Goal: Task Accomplishment & Management: Complete application form

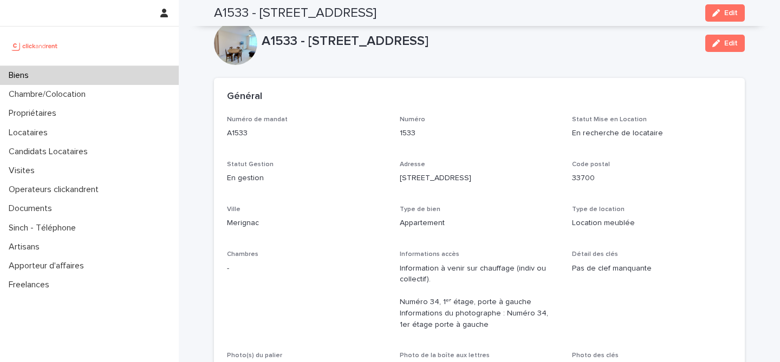
scroll to position [3427, 0]
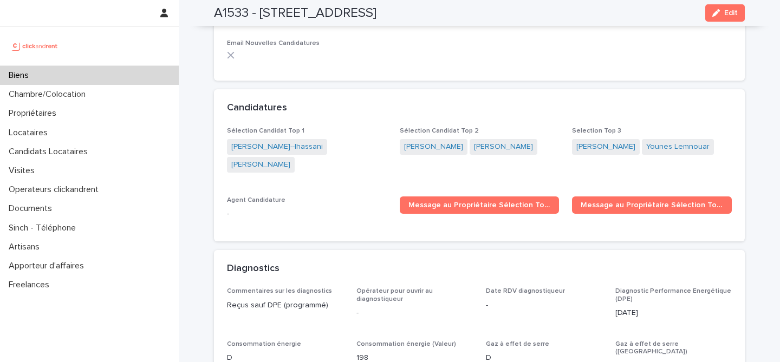
click at [131, 76] on div "Biens" at bounding box center [89, 75] width 179 height 19
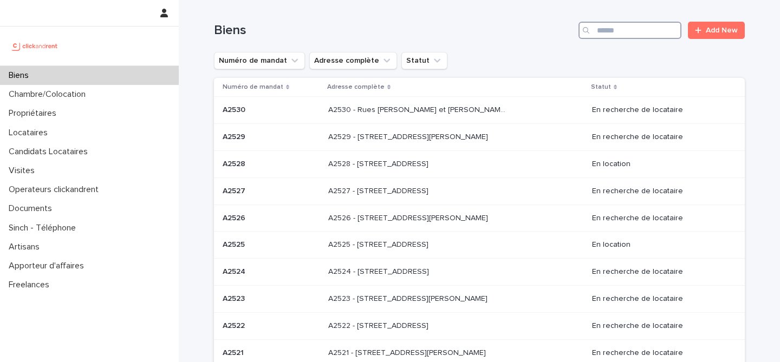
click at [628, 31] on input "Search" at bounding box center [629, 30] width 103 height 17
paste input "****"
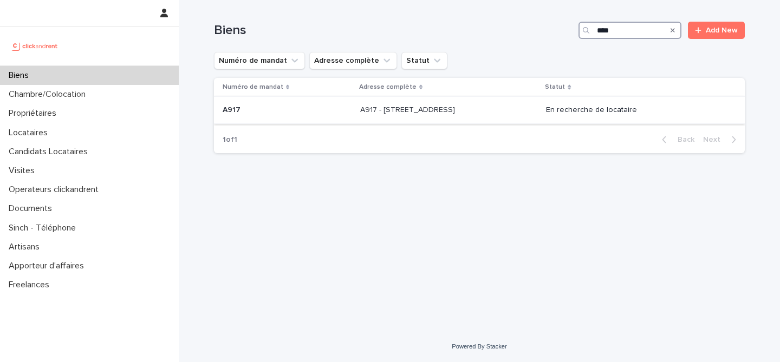
type input "****"
click at [360, 113] on p "A917 - 89 Rue de Crimée, Paris 75019" at bounding box center [408, 108] width 97 height 11
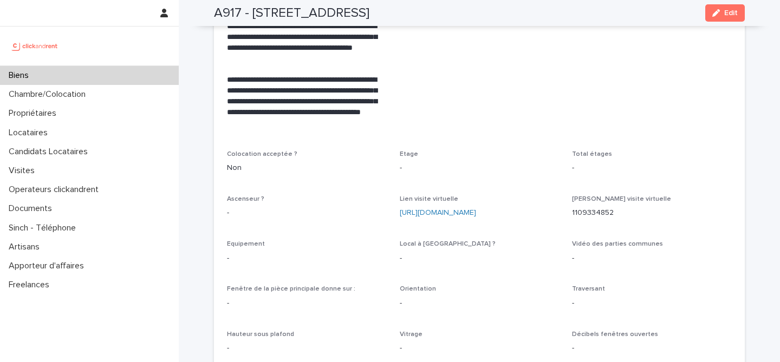
scroll to position [2502, 0]
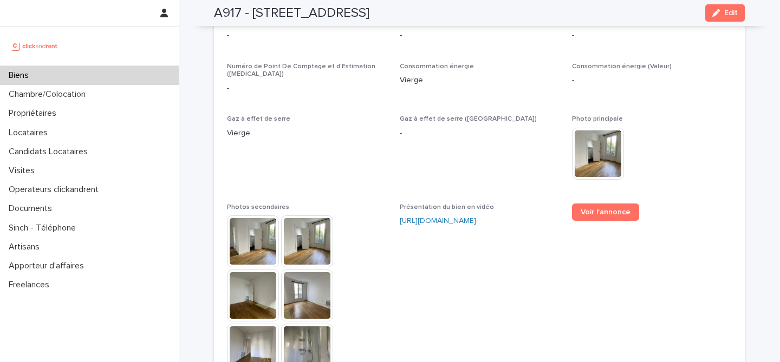
click at [255, 226] on img at bounding box center [253, 242] width 52 height 52
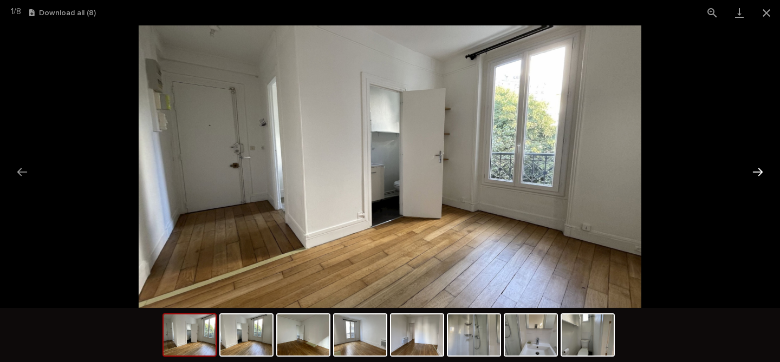
click at [753, 167] on button "Next slide" at bounding box center [757, 171] width 23 height 21
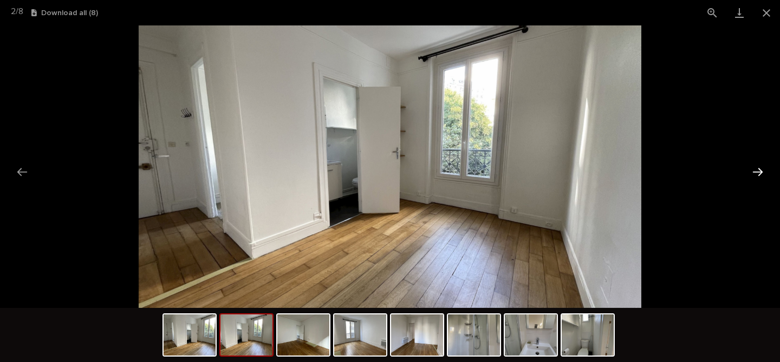
click at [753, 167] on button "Next slide" at bounding box center [757, 171] width 23 height 21
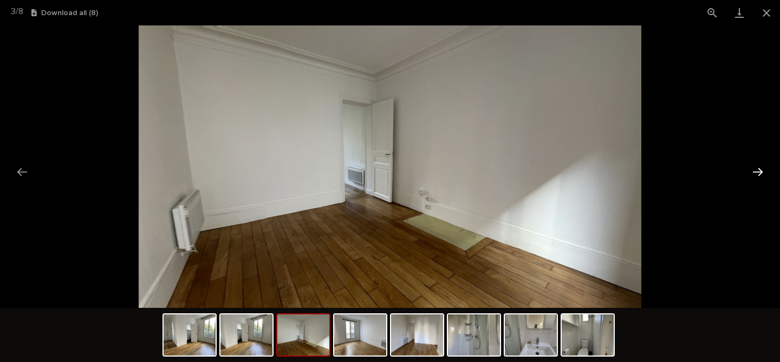
click at [753, 167] on button "Next slide" at bounding box center [757, 171] width 23 height 21
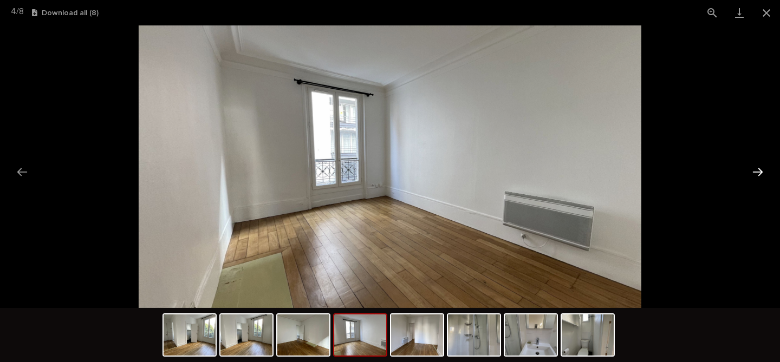
click at [753, 167] on button "Next slide" at bounding box center [757, 171] width 23 height 21
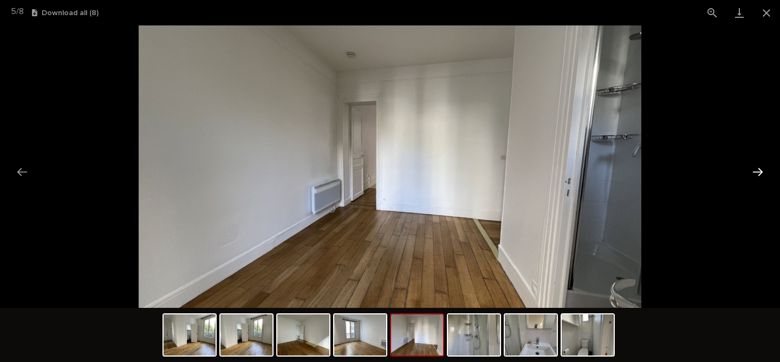
click at [753, 166] on button "Next slide" at bounding box center [757, 171] width 23 height 21
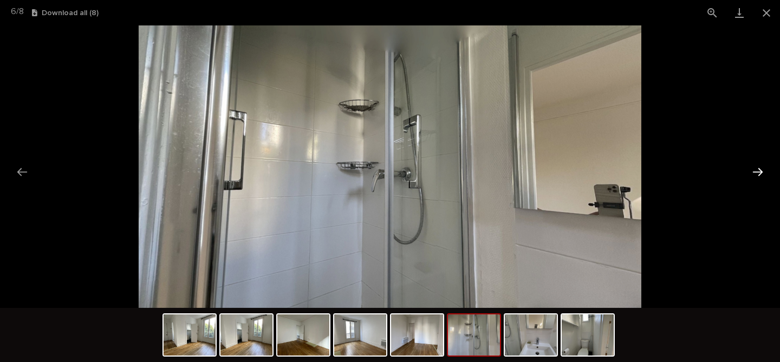
click at [757, 170] on button "Next slide" at bounding box center [757, 171] width 23 height 21
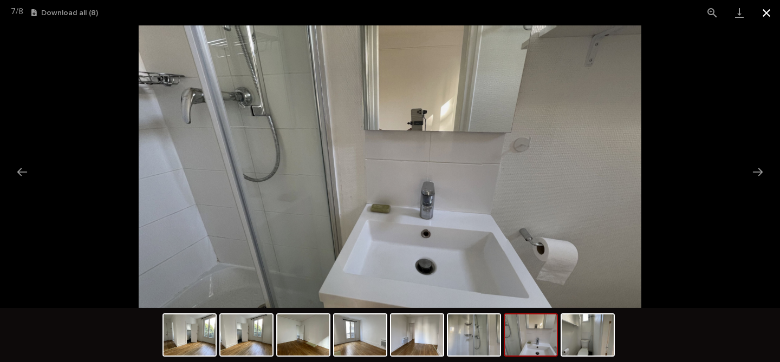
click at [770, 19] on button "Close gallery" at bounding box center [766, 12] width 27 height 25
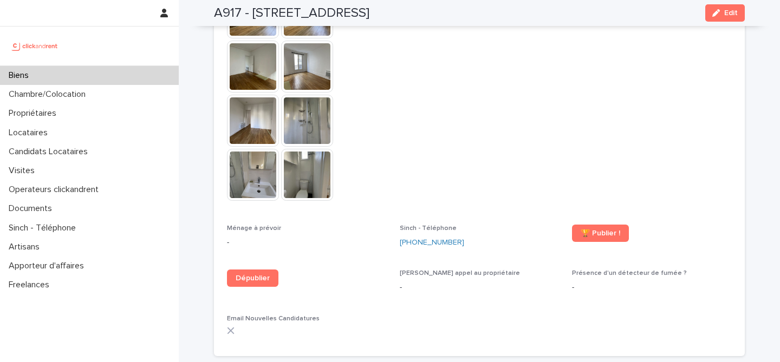
scroll to position [2735, 0]
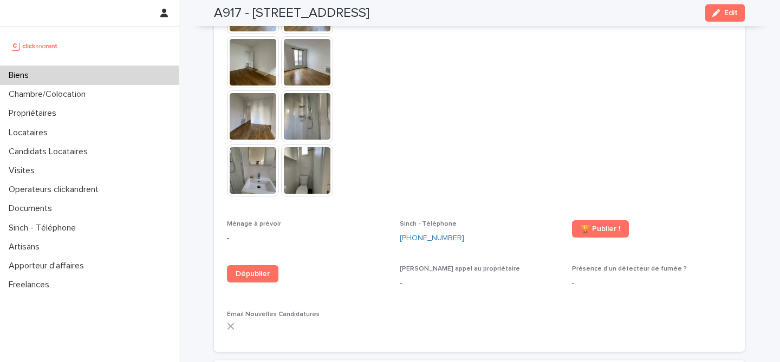
click at [70, 71] on div "Biens" at bounding box center [89, 75] width 179 height 19
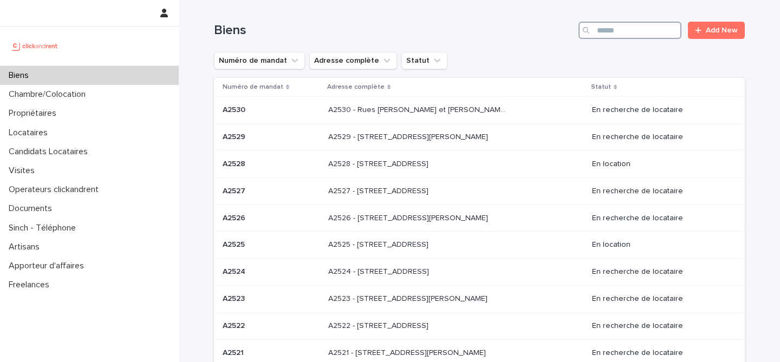
click at [627, 31] on input "Search" at bounding box center [629, 30] width 103 height 17
paste input "*****"
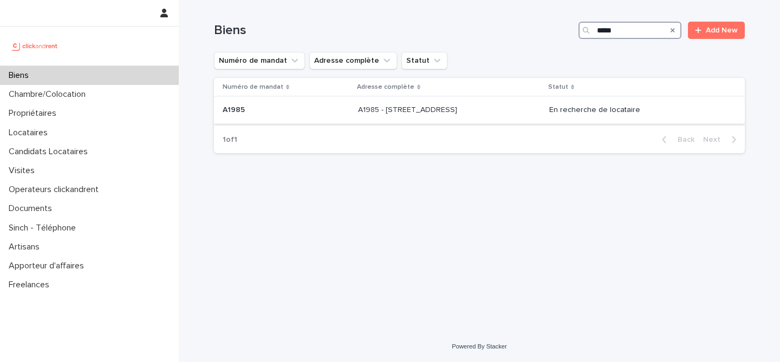
type input "*****"
click at [365, 116] on div "A1985 - 25 Boulevard Amiral Mouchez, Le Havre 76600 A1985 - 25 Boulevard Amiral…" at bounding box center [449, 110] width 183 height 18
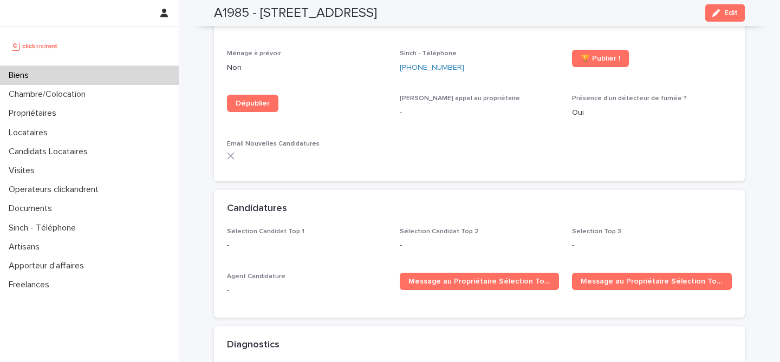
scroll to position [2991, 0]
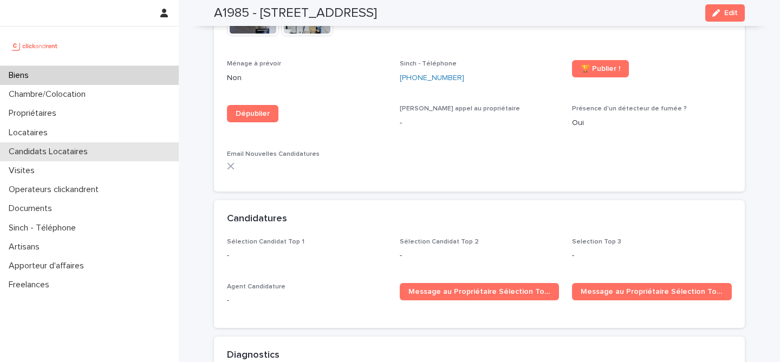
click at [70, 154] on p "Candidats Locataires" at bounding box center [50, 152] width 92 height 10
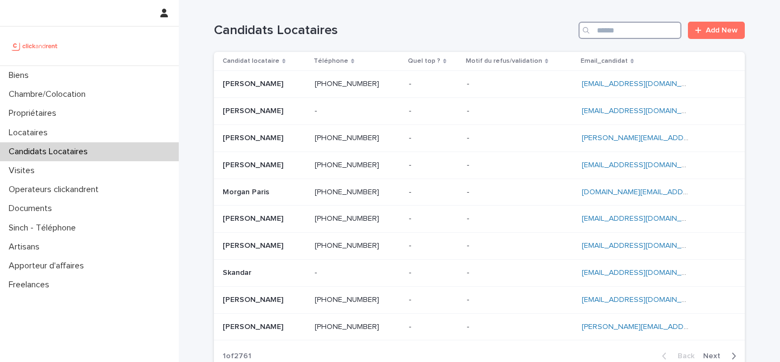
click at [634, 31] on input "Search" at bounding box center [629, 30] width 103 height 17
paste input "**********"
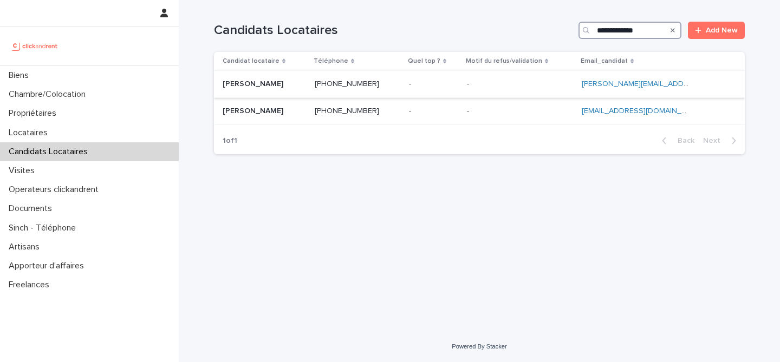
type input "**********"
click at [300, 87] on p at bounding box center [264, 84] width 83 height 9
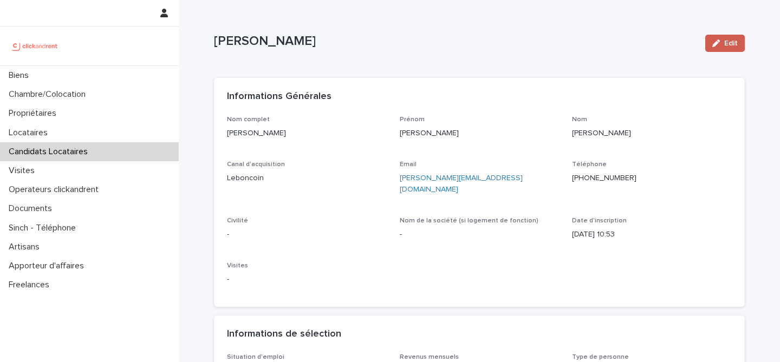
click at [731, 44] on span "Edit" at bounding box center [731, 44] width 14 height 8
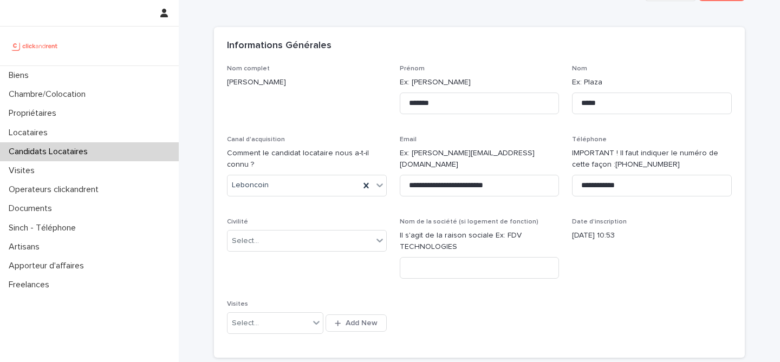
scroll to position [68, 0]
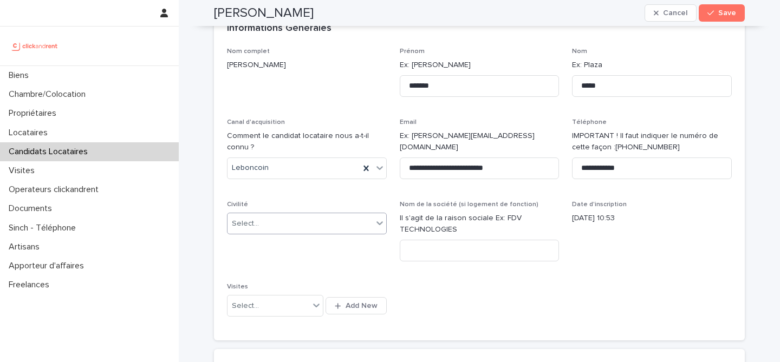
click at [321, 219] on div "Select..." at bounding box center [299, 224] width 145 height 18
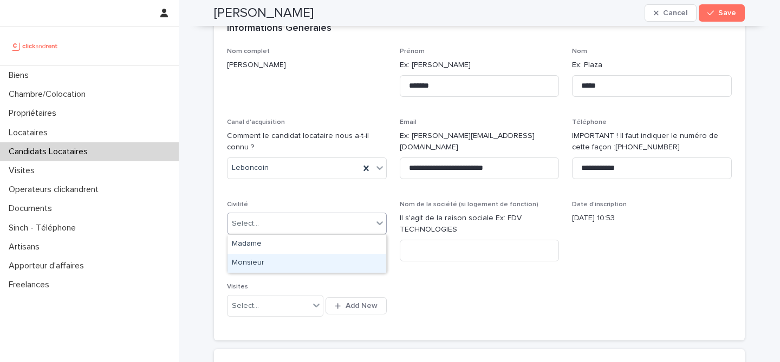
click at [313, 260] on div "Monsieur" at bounding box center [306, 263] width 159 height 19
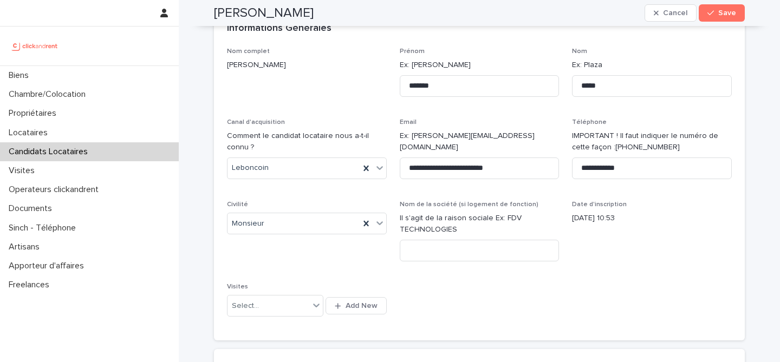
click at [534, 289] on div "**********" at bounding box center [479, 188] width 505 height 281
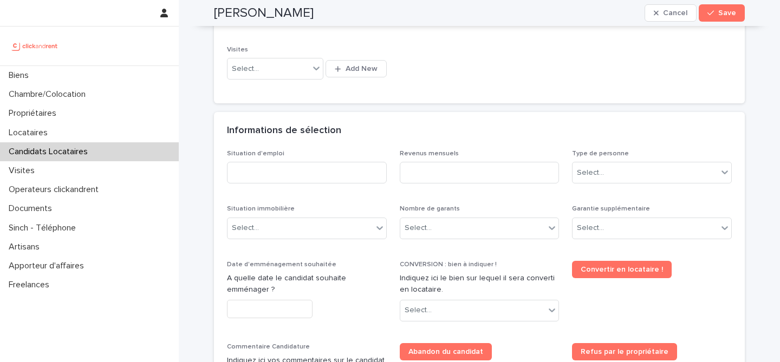
scroll to position [361, 0]
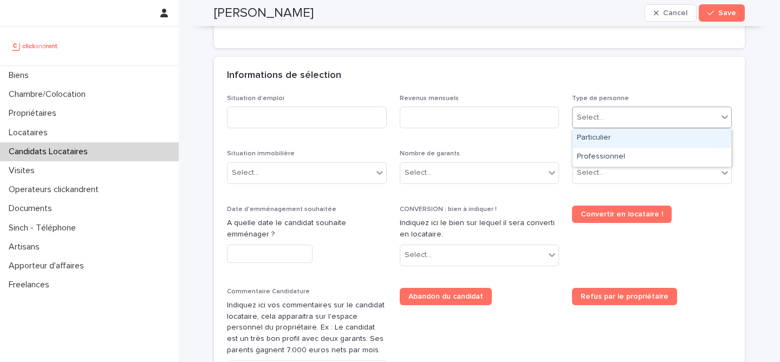
click at [625, 118] on div "Select..." at bounding box center [645, 118] width 145 height 18
click at [617, 141] on div "Particulier" at bounding box center [652, 138] width 159 height 19
click at [617, 162] on div "Select..." at bounding box center [652, 173] width 160 height 22
click at [523, 314] on span "Abandon du candidat" at bounding box center [480, 340] width 160 height 105
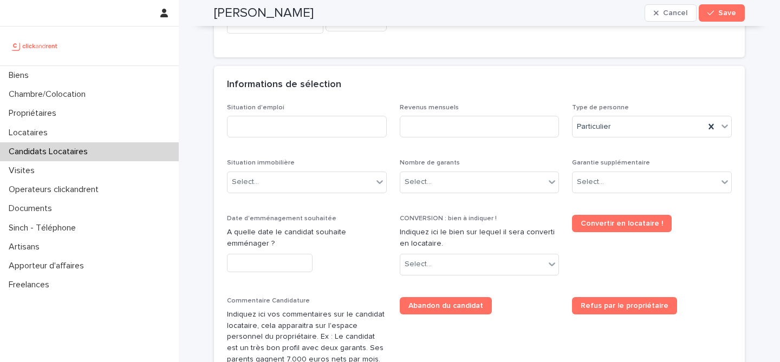
scroll to position [348, 0]
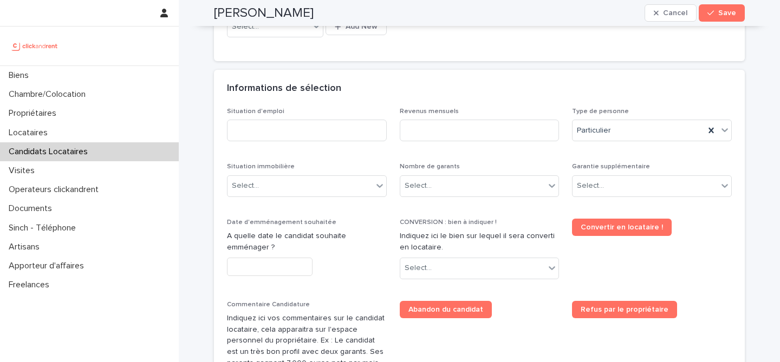
click at [267, 18] on h2 "Antoine Maheu" at bounding box center [264, 13] width 100 height 16
copy div "Antoine Maheu Cancel Save"
click at [628, 189] on div "Select..." at bounding box center [645, 186] width 145 height 18
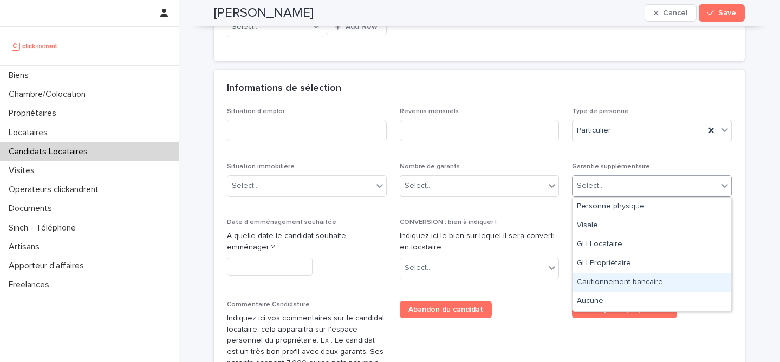
click at [668, 277] on div "Cautionnement bancaire" at bounding box center [652, 283] width 159 height 19
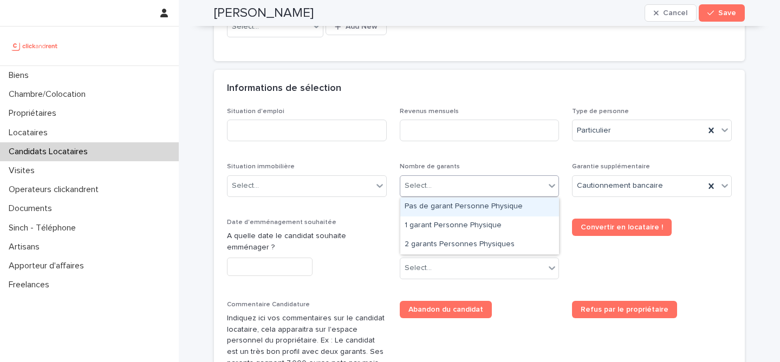
click at [502, 189] on div "Select..." at bounding box center [472, 186] width 145 height 18
click at [504, 210] on div "Pas de garant Personne Physique" at bounding box center [479, 207] width 159 height 19
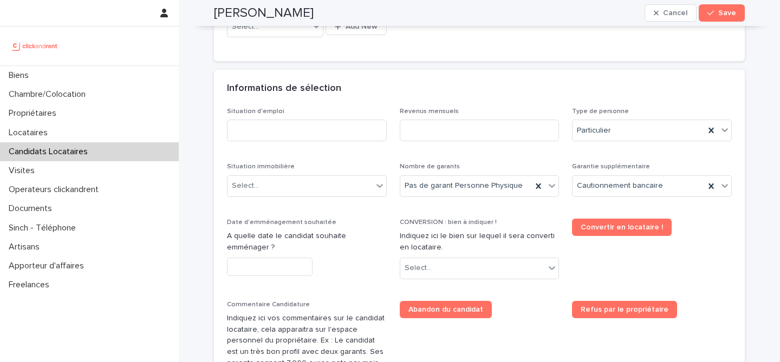
click at [328, 172] on div "Situation immobilière Select..." at bounding box center [307, 184] width 160 height 42
click at [327, 181] on div "Select..." at bounding box center [299, 186] width 145 height 18
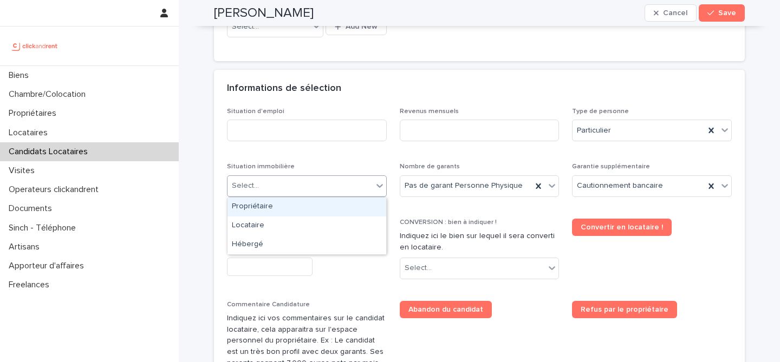
click at [291, 185] on div "Select..." at bounding box center [299, 186] width 145 height 18
click at [294, 211] on div "Propriétaire" at bounding box center [306, 207] width 159 height 19
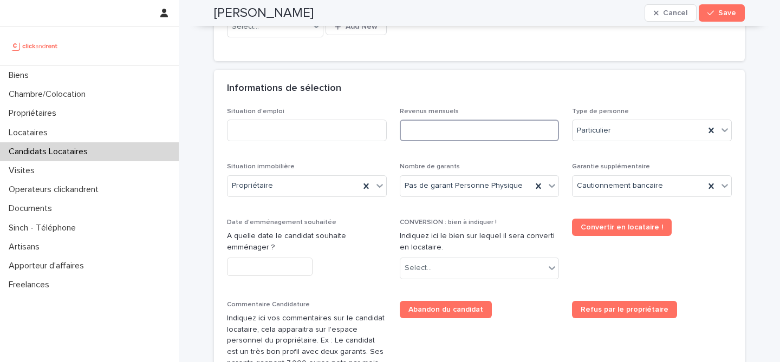
click at [444, 131] on input at bounding box center [480, 131] width 160 height 22
click at [523, 131] on input at bounding box center [480, 131] width 160 height 22
click at [453, 136] on input at bounding box center [480, 131] width 160 height 22
paste input "*******"
type input "*******"
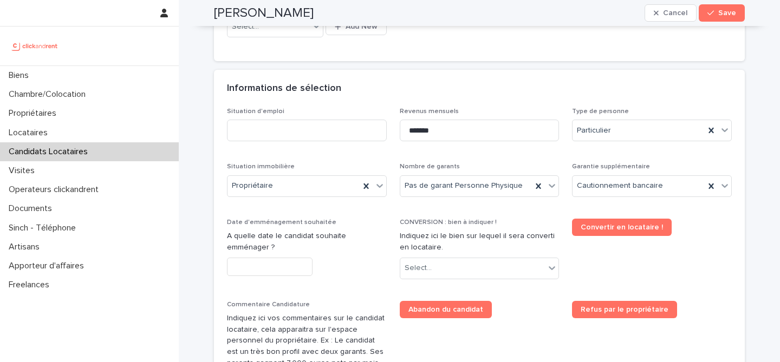
click at [487, 100] on div "Informations de sélection" at bounding box center [479, 89] width 531 height 38
click at [308, 125] on input at bounding box center [307, 131] width 160 height 22
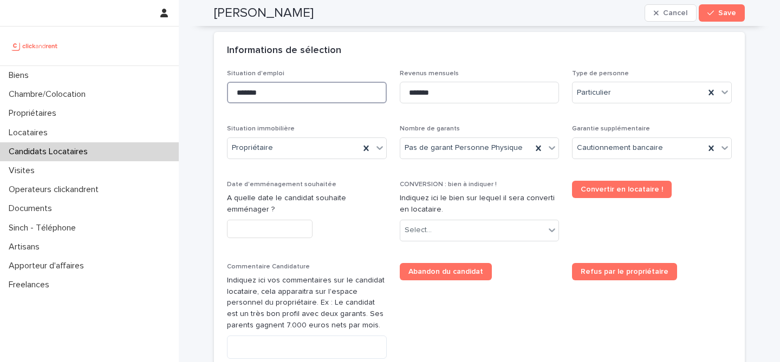
scroll to position [393, 0]
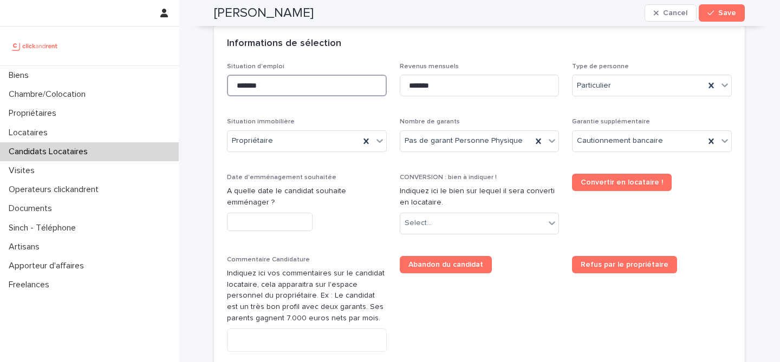
type input "*******"
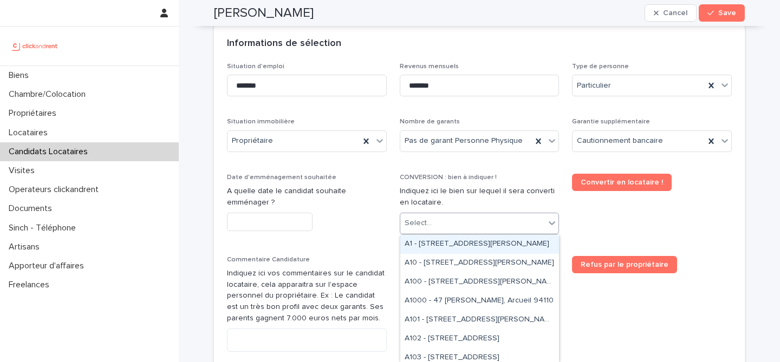
click at [488, 217] on div "Select..." at bounding box center [472, 223] width 145 height 18
paste input "*****"
type input "*****"
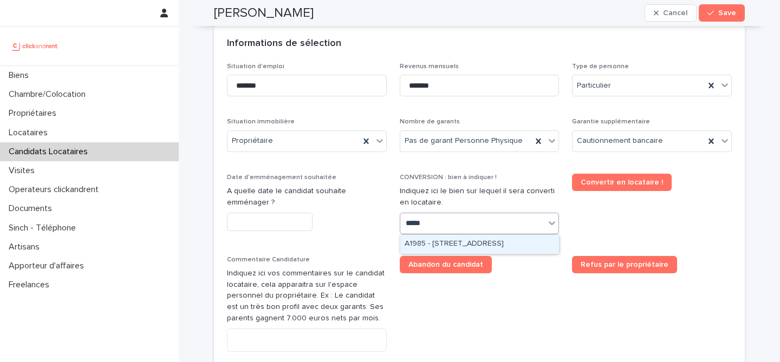
click at [472, 250] on div "A1985 - 25 Boulevard Amiral Mouchez, Le Havre 76600" at bounding box center [479, 244] width 159 height 19
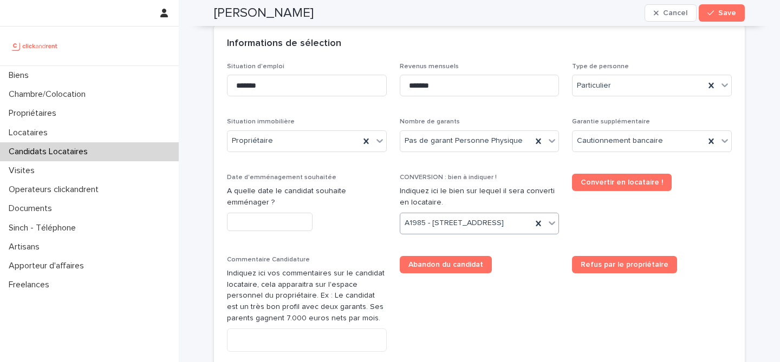
scroll to position [402, 0]
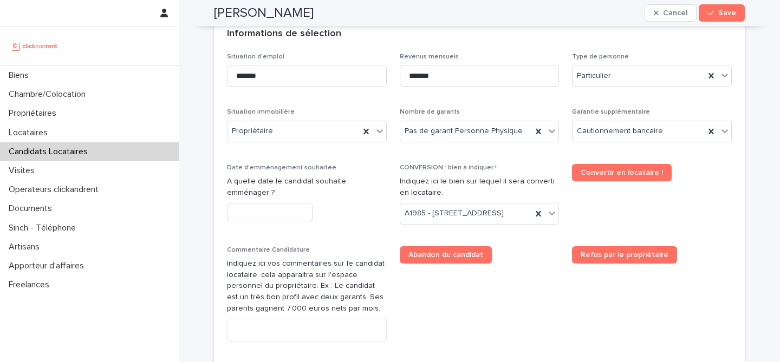
click at [360, 232] on span "Date d'emménagement souhaitée A quelle date le candidat souhaite emménager ?" at bounding box center [307, 198] width 160 height 69
click at [302, 206] on input "text" at bounding box center [270, 212] width 86 height 19
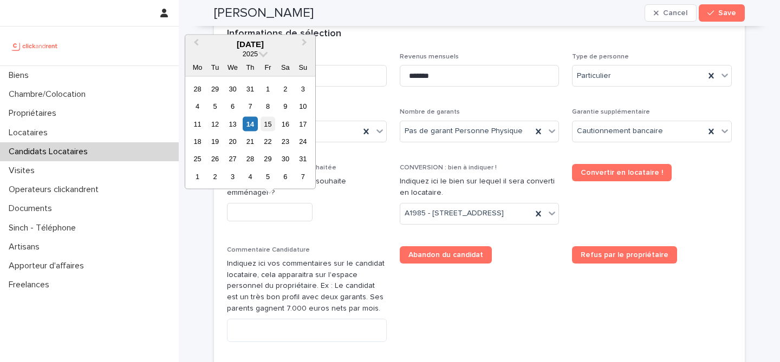
click at [265, 129] on div "15" at bounding box center [268, 123] width 15 height 15
type input "*********"
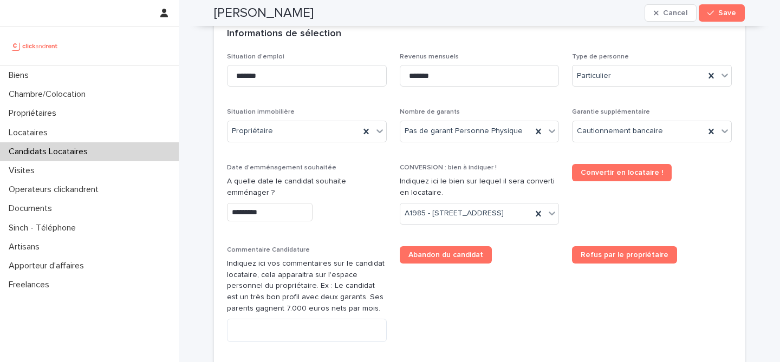
click at [357, 212] on div "*********" at bounding box center [307, 212] width 160 height 19
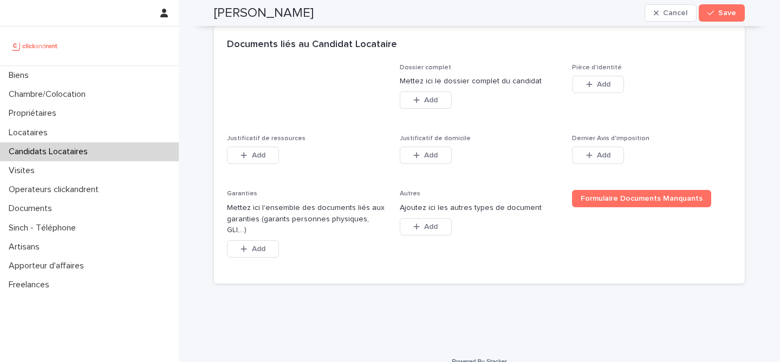
scroll to position [829, 0]
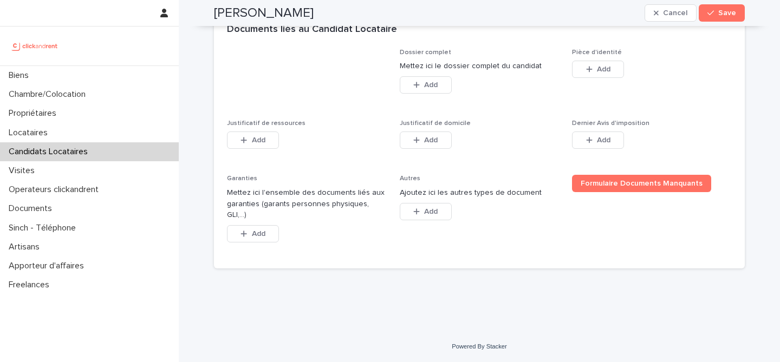
click at [734, 100] on div "Dossier complet Mettez ici le dossier complet du candidat This file cannot be o…" at bounding box center [479, 159] width 531 height 220
click at [607, 73] on span "Add" at bounding box center [604, 70] width 14 height 8
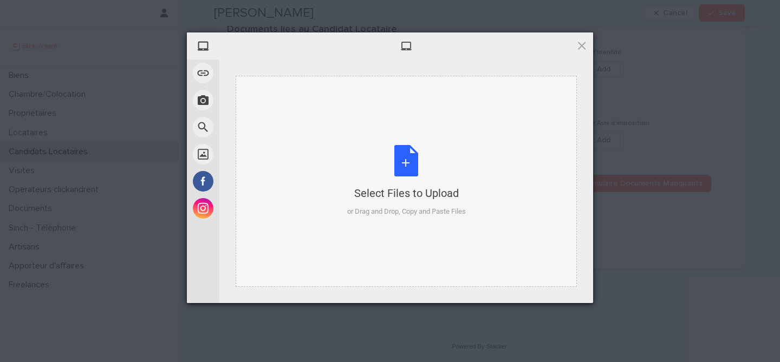
click at [396, 155] on div "Select Files to Upload or Drag and Drop, Copy and Paste Files" at bounding box center [406, 181] width 119 height 72
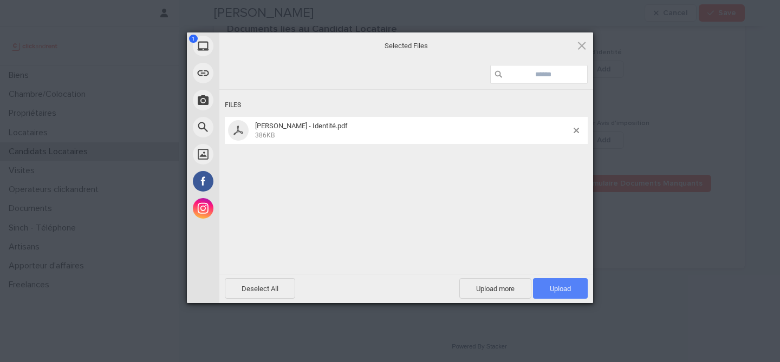
click at [571, 283] on span "Upload 1" at bounding box center [560, 288] width 55 height 21
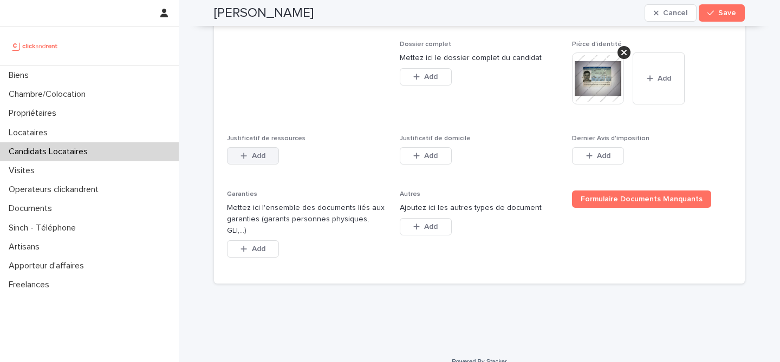
click at [258, 160] on span "Add" at bounding box center [259, 156] width 14 height 8
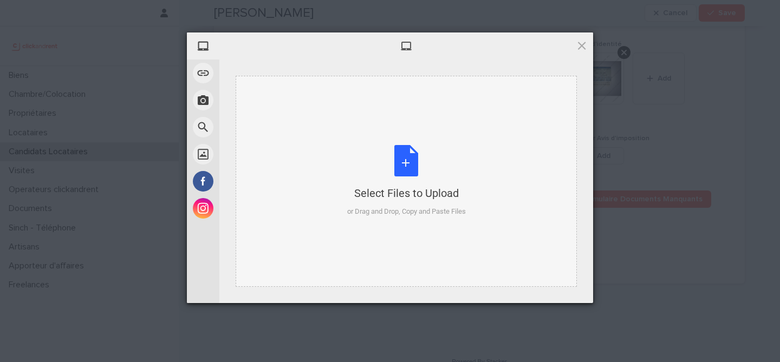
click at [420, 166] on div "Select Files to Upload or Drag and Drop, Copy and Paste Files" at bounding box center [406, 181] width 119 height 72
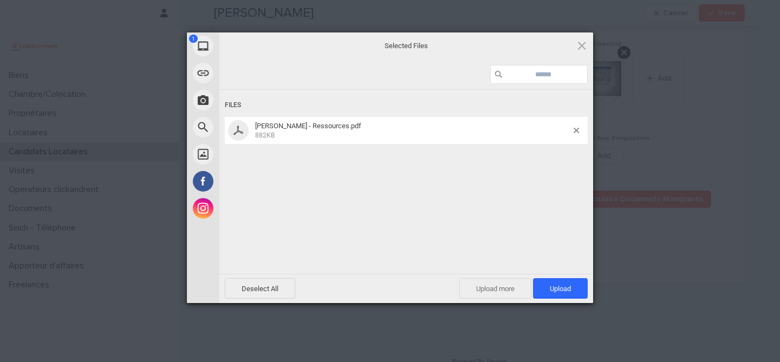
click at [504, 289] on span "Upload more" at bounding box center [495, 288] width 72 height 21
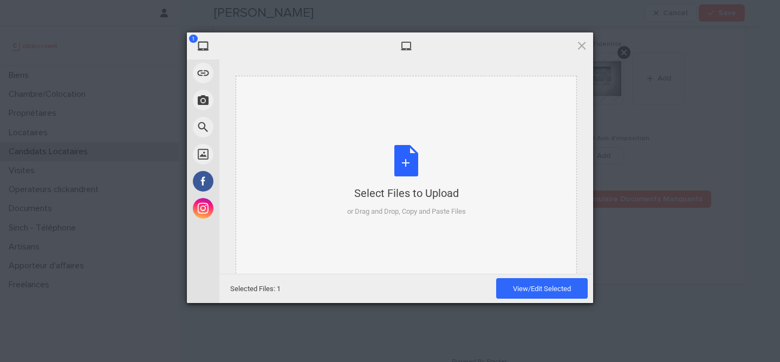
click at [409, 175] on div "Select Files to Upload or Drag and Drop, Copy and Paste Files" at bounding box center [406, 181] width 119 height 72
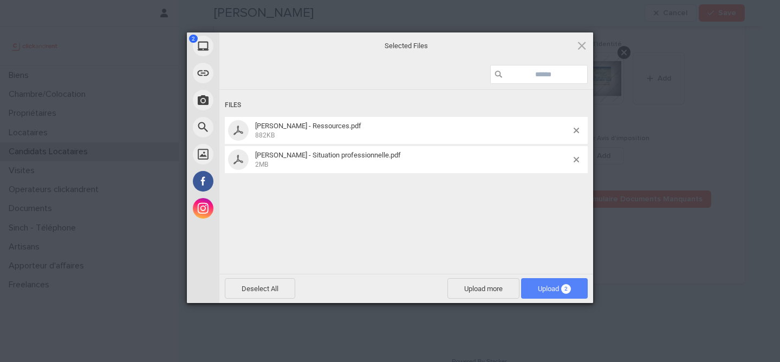
click at [560, 295] on span "Upload 2" at bounding box center [554, 288] width 67 height 21
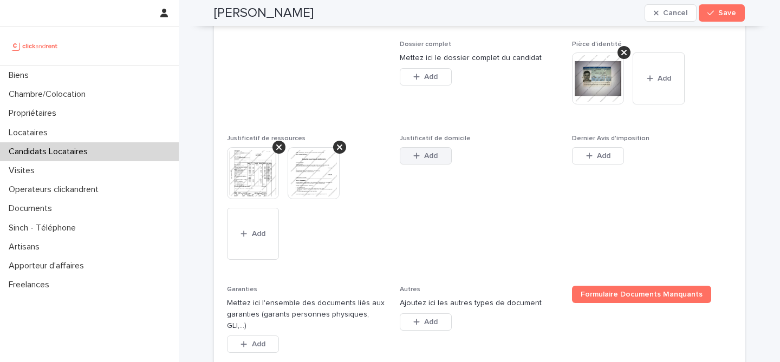
click at [433, 160] on span "Add" at bounding box center [431, 156] width 14 height 8
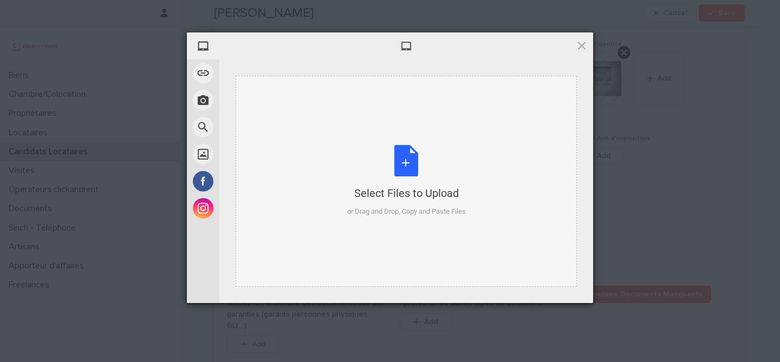
click at [397, 166] on div "Select Files to Upload or Drag and Drop, Copy and Paste Files" at bounding box center [406, 181] width 119 height 72
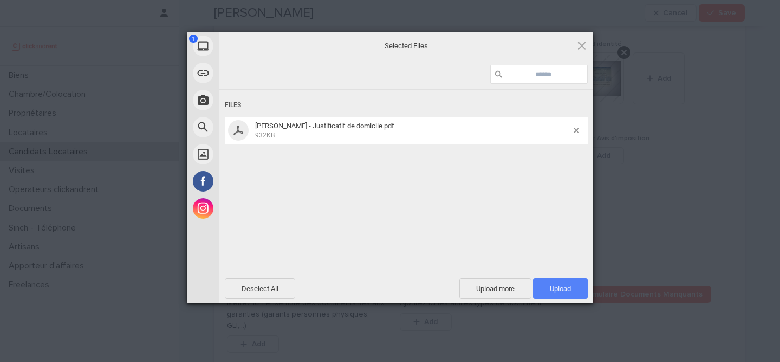
click at [567, 285] on span "Upload 1" at bounding box center [560, 289] width 21 height 8
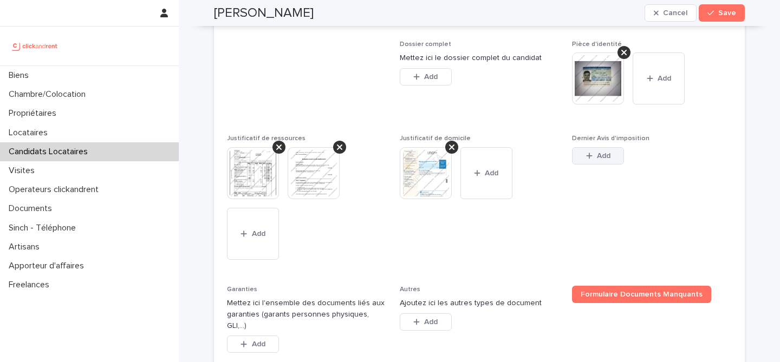
click at [581, 165] on button "Add" at bounding box center [598, 155] width 52 height 17
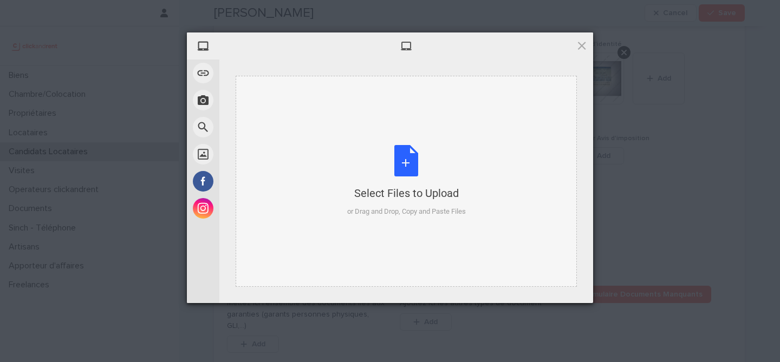
click at [413, 171] on div "Select Files to Upload or Drag and Drop, Copy and Paste Files" at bounding box center [406, 181] width 119 height 72
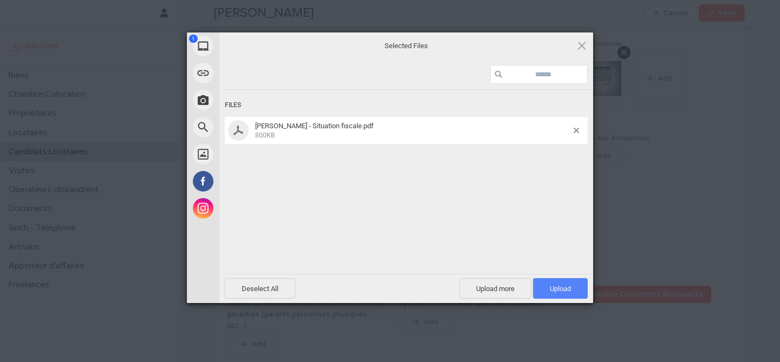
click at [545, 288] on span "Upload 1" at bounding box center [560, 288] width 55 height 21
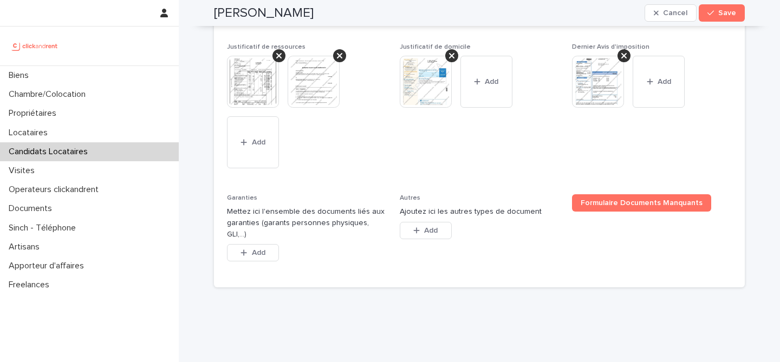
scroll to position [948, 0]
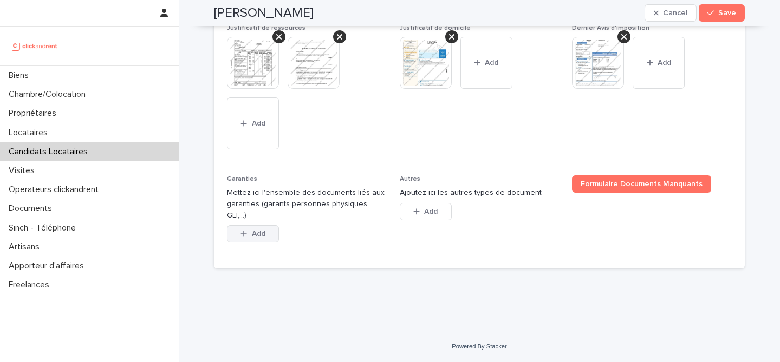
click at [261, 228] on button "Add" at bounding box center [253, 233] width 52 height 17
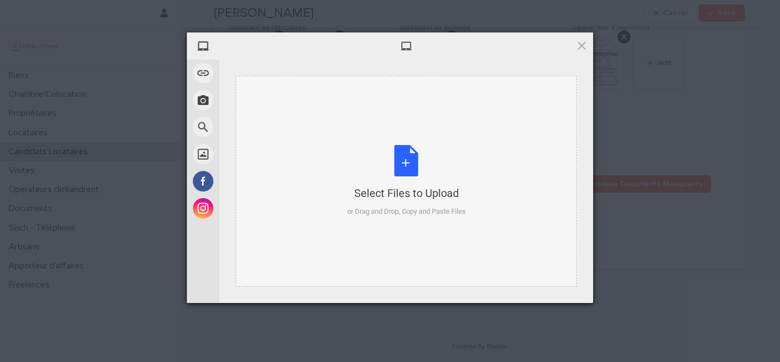
click at [406, 167] on div "Select Files to Upload or Drag and Drop, Copy and Paste Files" at bounding box center [406, 181] width 119 height 72
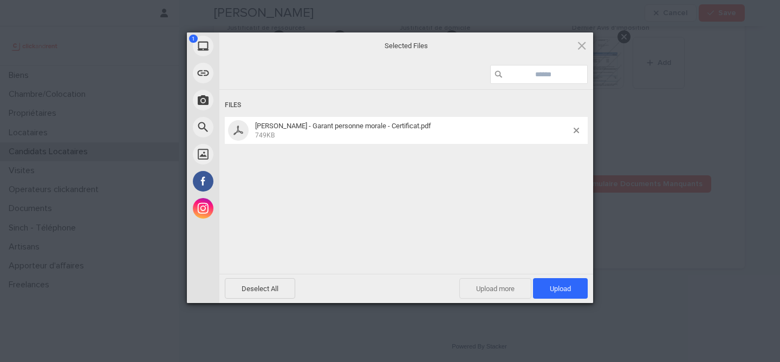
click at [489, 294] on span "Upload more" at bounding box center [495, 288] width 72 height 21
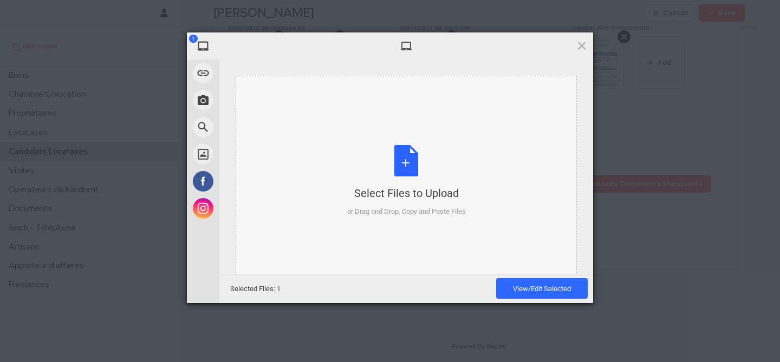
click at [420, 186] on div "Select Files to Upload" at bounding box center [406, 193] width 119 height 15
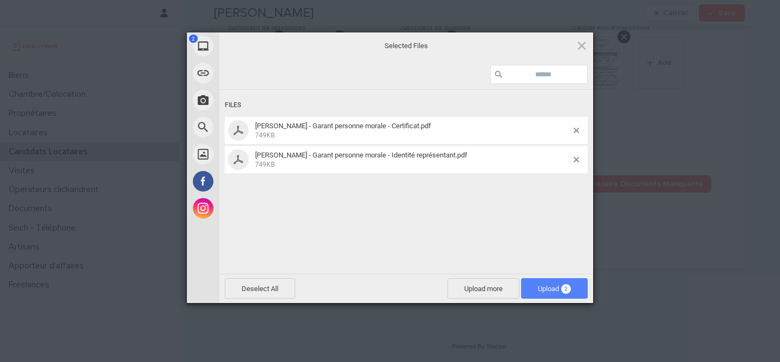
click at [556, 284] on span "Upload 2" at bounding box center [554, 288] width 67 height 21
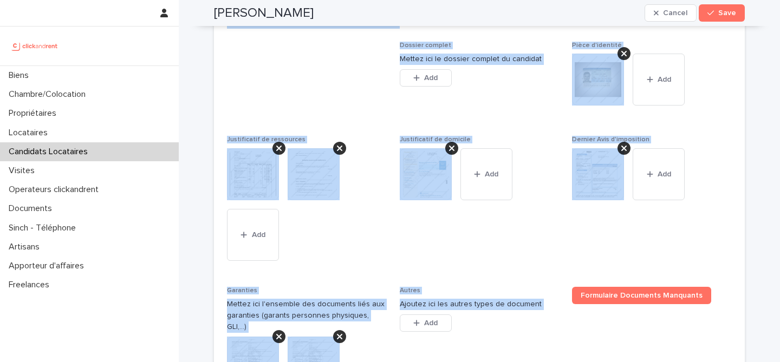
scroll to position [1044, 0]
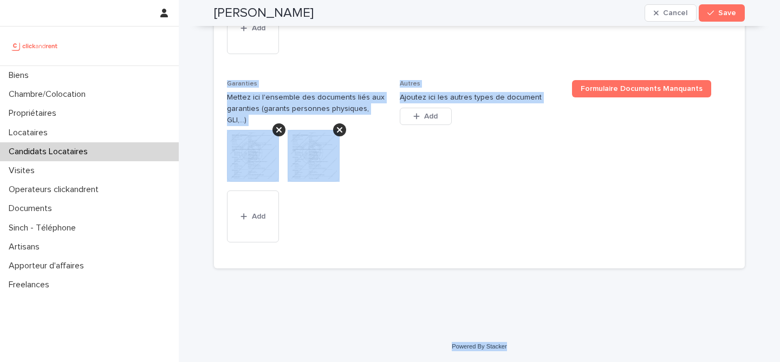
drag, startPoint x: 205, startPoint y: 19, endPoint x: 513, endPoint y: 345, distance: 448.7
copy div "Cancel Save Sorry, there was an error saving your record. Please try again. Ple…"
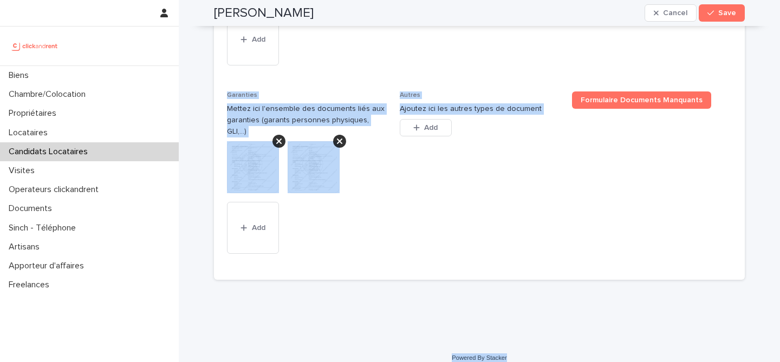
click at [412, 176] on span "Autres Ajoutez ici les autres types de document This file cannot be opened Down…" at bounding box center [480, 180] width 160 height 176
drag, startPoint x: 212, startPoint y: 28, endPoint x: 520, endPoint y: 359, distance: 452.2
copy div "Antoine Maheu Cancel Save Sorry, there was an error saving your record. Please …"
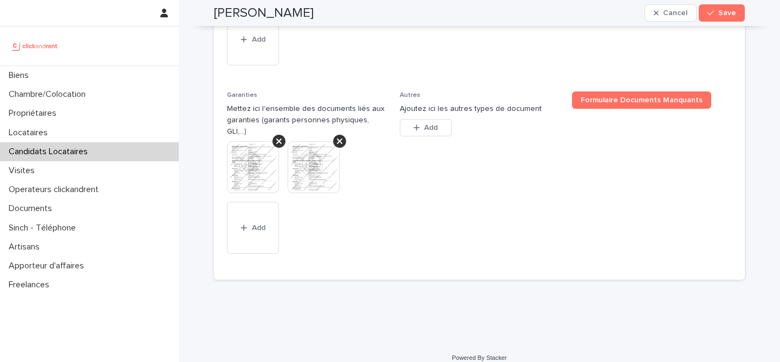
click at [400, 180] on span "Autres Ajoutez ici les autres types de document This file cannot be opened Down…" at bounding box center [480, 180] width 160 height 176
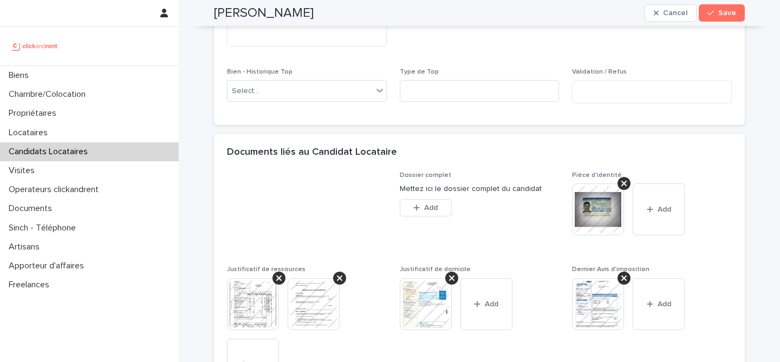
scroll to position [636, 0]
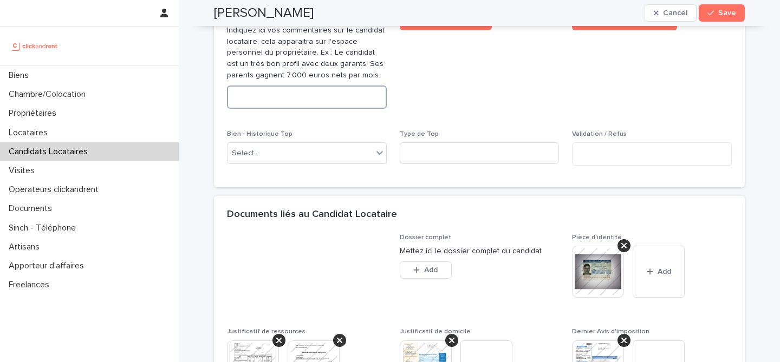
click at [309, 104] on textarea at bounding box center [307, 97] width 160 height 23
paste textarea "**********"
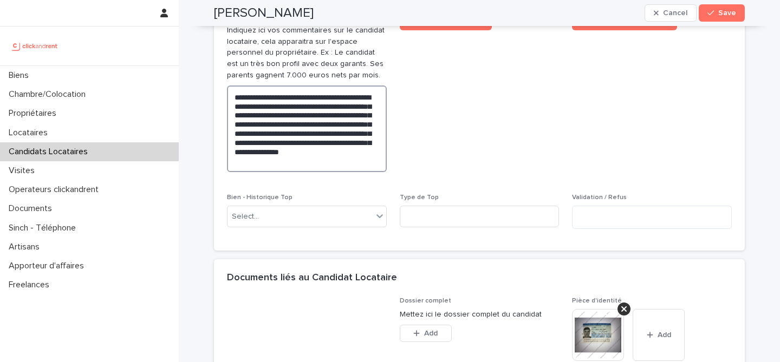
type textarea "**********"
click at [434, 135] on span "Abandon du candidat" at bounding box center [480, 97] width 160 height 168
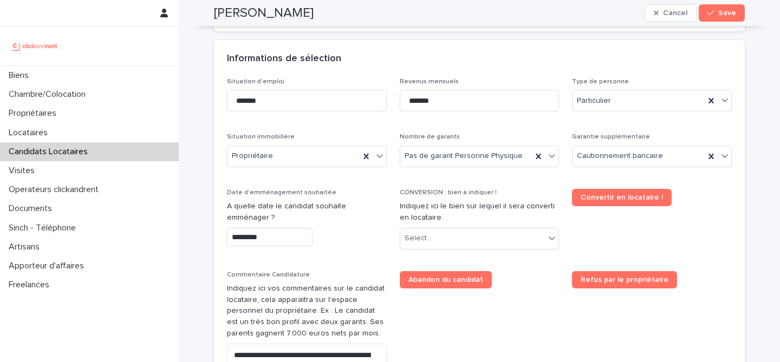
scroll to position [374, 0]
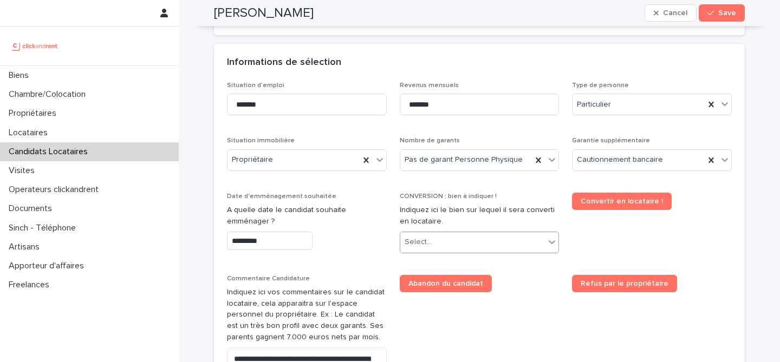
click at [500, 247] on div "Select..." at bounding box center [472, 242] width 145 height 18
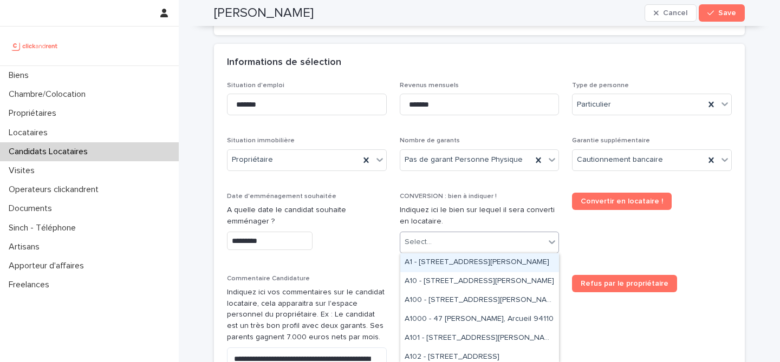
paste input "*****"
type input "*****"
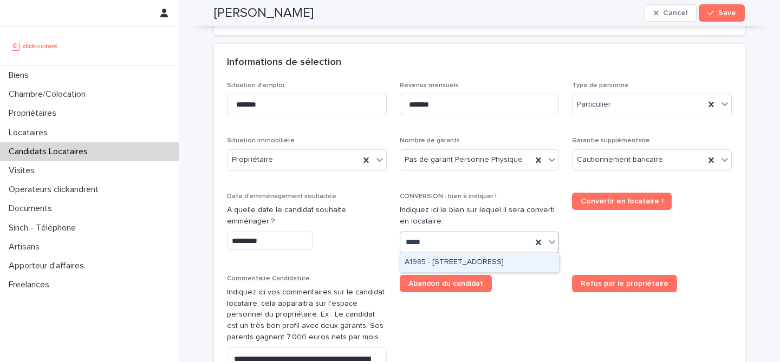
click at [474, 263] on div "A1985 - 25 Boulevard Amiral Mouchez, Le Havre 76600" at bounding box center [479, 262] width 159 height 19
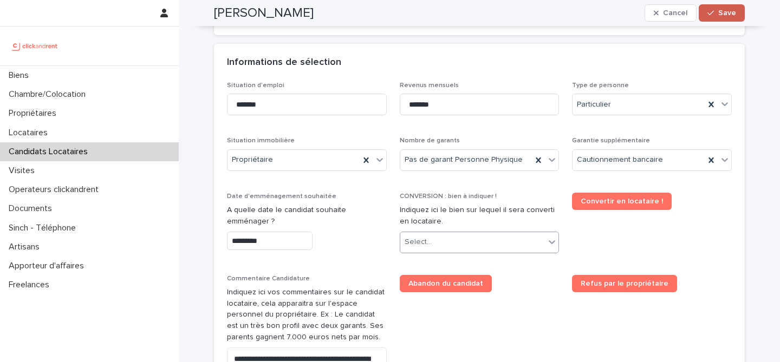
click at [732, 16] on span "Save" at bounding box center [727, 13] width 18 height 8
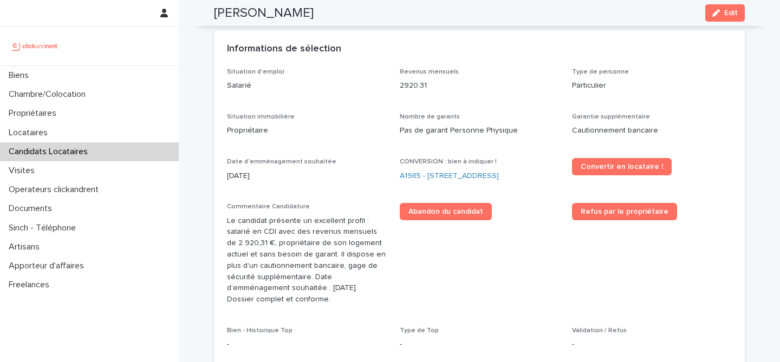
scroll to position [288, 0]
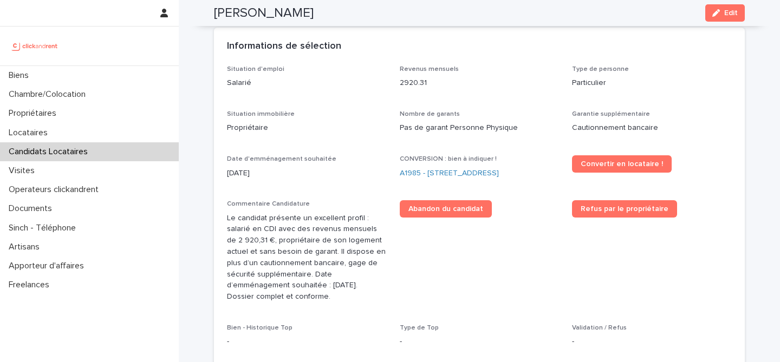
click at [271, 7] on h2 "Antoine Maheu" at bounding box center [264, 13] width 100 height 16
copy div "Antoine Maheu Edit"
click at [424, 168] on link "A1985 - 25 Boulevard Amiral Mouchez, Le Havre 76600" at bounding box center [449, 173] width 99 height 11
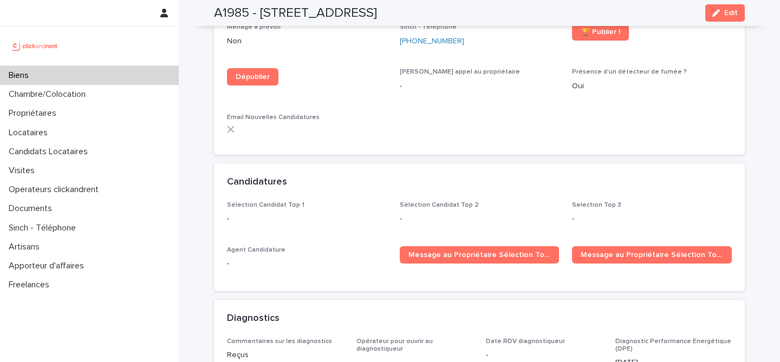
scroll to position [3032, 0]
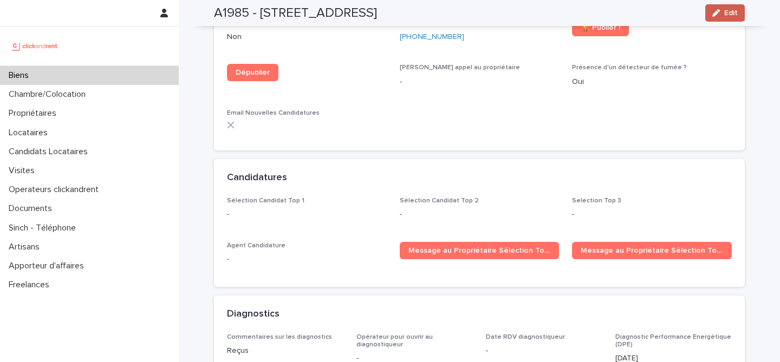
click at [737, 9] on span "Edit" at bounding box center [731, 13] width 14 height 8
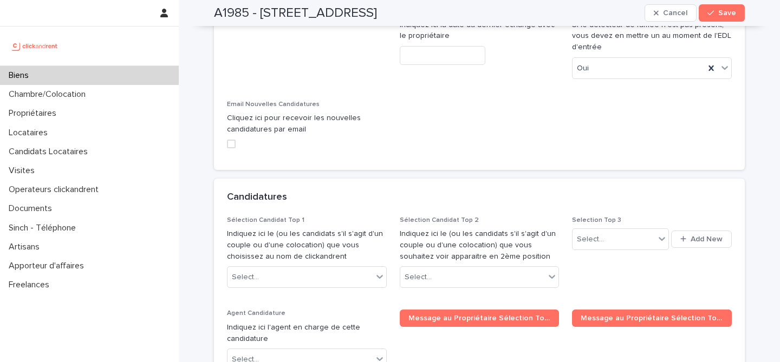
scroll to position [4990, 0]
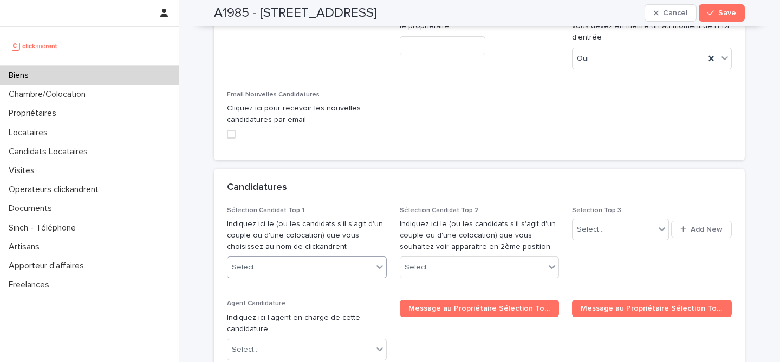
click at [310, 257] on div "Select..." at bounding box center [307, 268] width 160 height 22
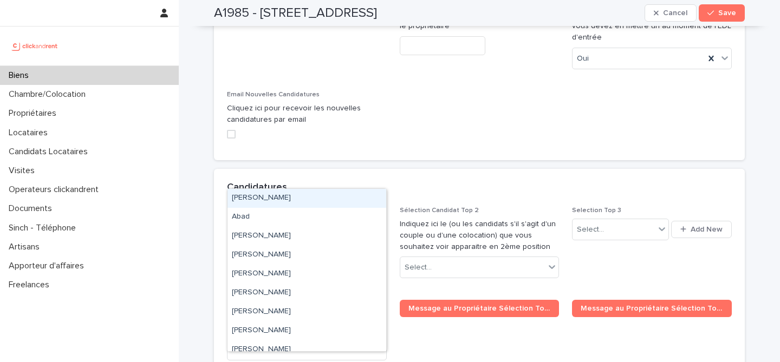
paste input "**********"
type input "**********"
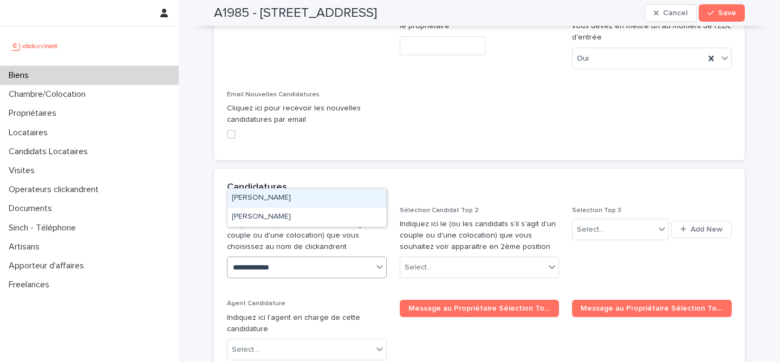
click at [294, 193] on div "Antoine Maheu" at bounding box center [306, 198] width 159 height 19
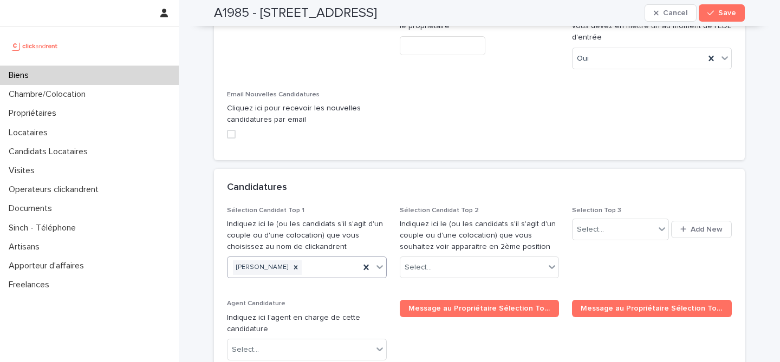
paste input "**********"
type input "**********"
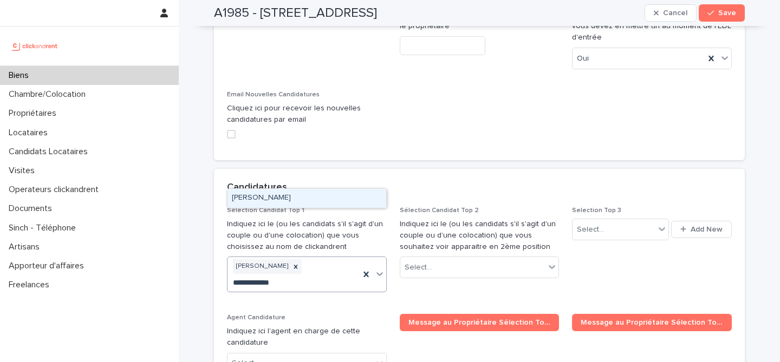
click at [301, 196] on div "Antoine Maheu" at bounding box center [306, 198] width 159 height 19
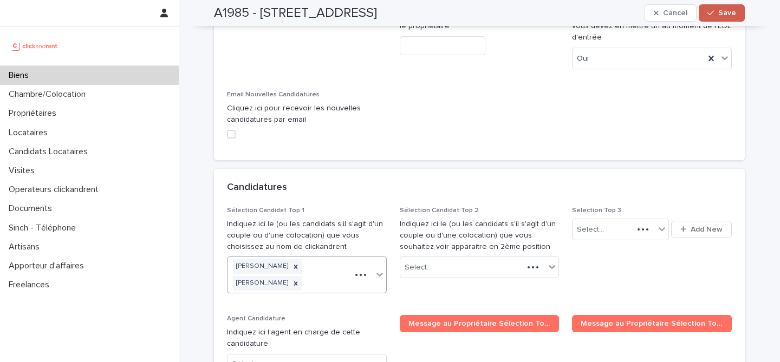
click at [725, 12] on span "Save" at bounding box center [727, 13] width 18 height 8
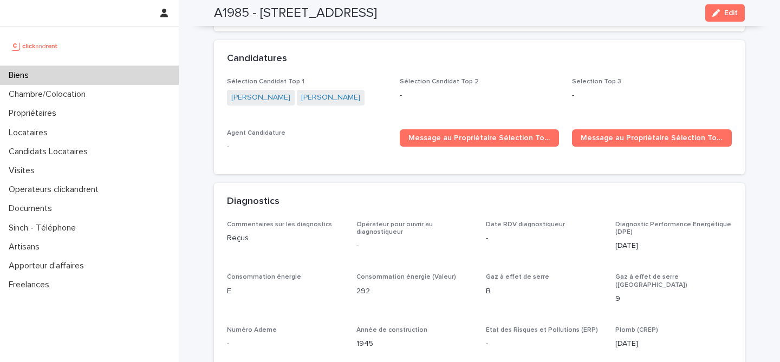
scroll to position [3149, 0]
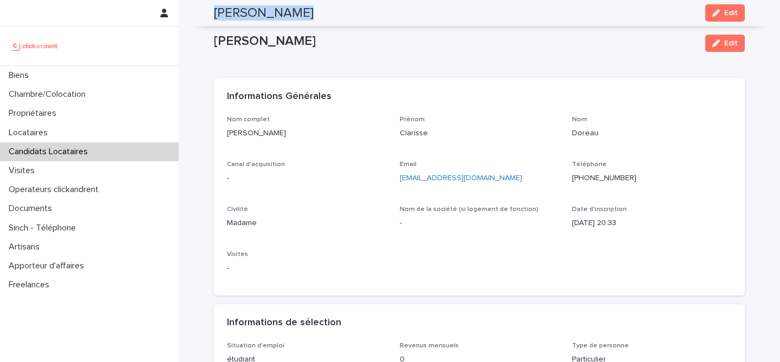
scroll to position [144, 0]
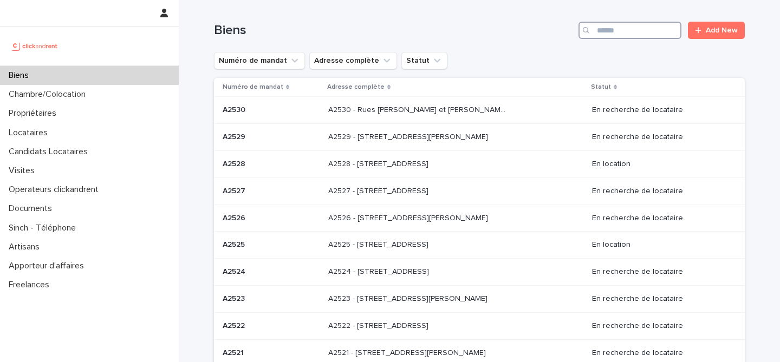
click at [623, 31] on input "Search" at bounding box center [629, 30] width 103 height 17
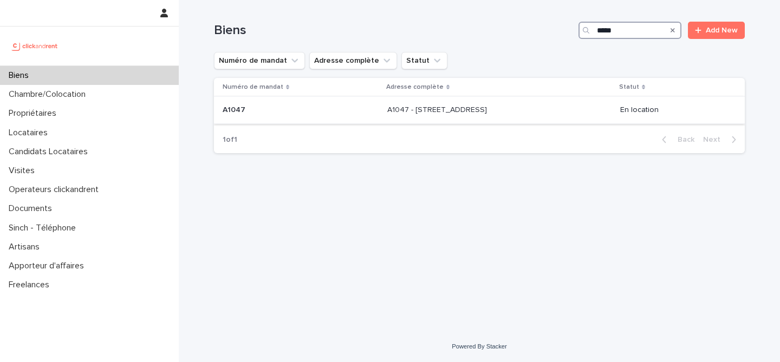
type input "*****"
click at [387, 108] on p "A1047 - [STREET_ADDRESS]" at bounding box center [438, 108] width 102 height 11
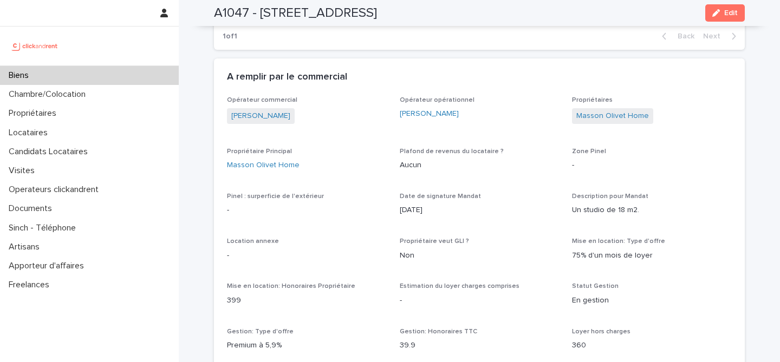
scroll to position [705, 0]
